Goal: Find specific page/section: Find specific page/section

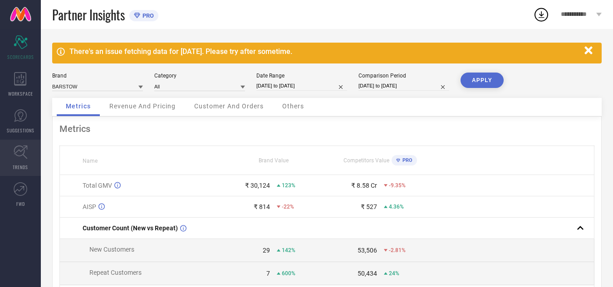
click at [21, 158] on icon at bounding box center [21, 152] width 14 height 14
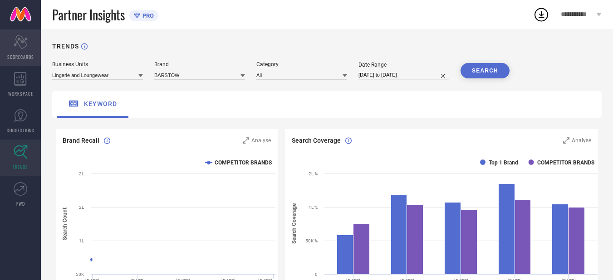
click at [23, 48] on icon at bounding box center [21, 42] width 14 height 14
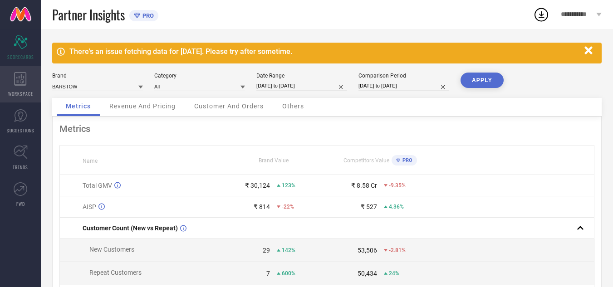
click at [18, 88] on div "WORKSPACE" at bounding box center [20, 84] width 41 height 36
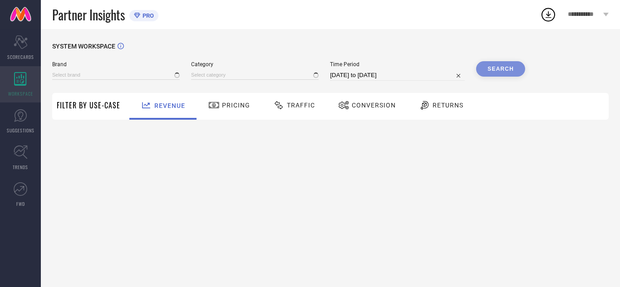
type input "BARSTOW"
type input "All"
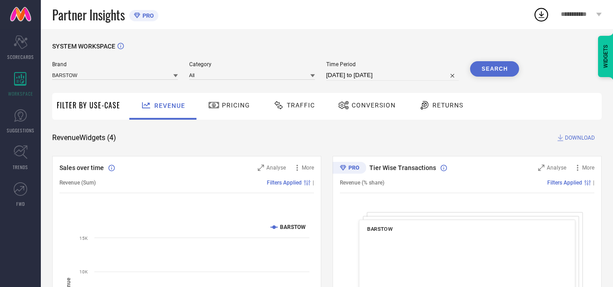
click at [290, 109] on span "Traffic" at bounding box center [301, 105] width 28 height 7
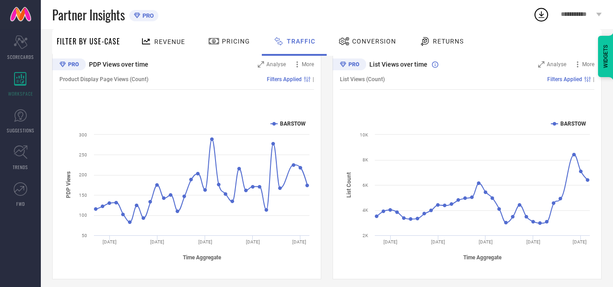
scroll to position [110, 0]
